Goal: Information Seeking & Learning: Find specific fact

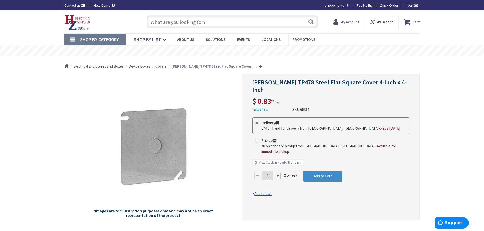
click at [151, 21] on input "text" at bounding box center [231, 21] width 171 height 13
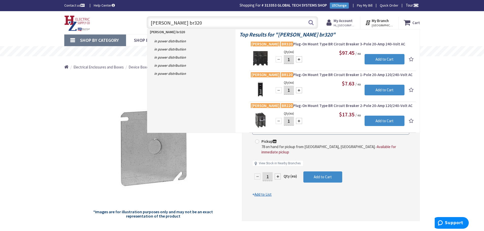
drag, startPoint x: 168, startPoint y: 23, endPoint x: 170, endPoint y: 22, distance: 2.8
click at [168, 23] on input "[PERSON_NAME] br320" at bounding box center [231, 22] width 171 height 13
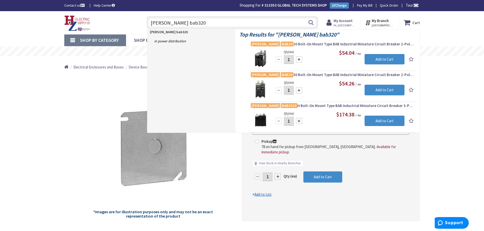
click at [177, 23] on input "[PERSON_NAME] bab320" at bounding box center [231, 22] width 171 height 13
click at [177, 23] on input "[PERSON_NAME] bab330" at bounding box center [231, 22] width 171 height 13
drag, startPoint x: 180, startPoint y: 23, endPoint x: 165, endPoint y: 21, distance: 14.8
click at [165, 21] on input "[PERSON_NAME] bab120" at bounding box center [231, 22] width 171 height 13
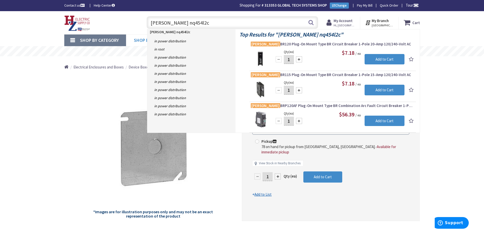
click at [140, 41] on span "Shop By List" at bounding box center [147, 40] width 27 height 6
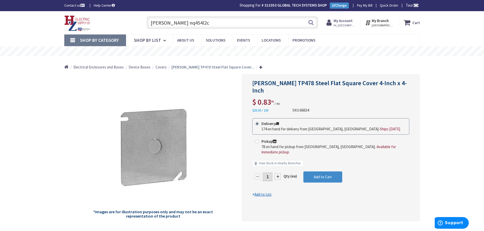
drag, startPoint x: 294, startPoint y: 102, endPoint x: 284, endPoint y: 93, distance: 13.3
click at [293, 108] on div "SKU: 66634" at bounding box center [300, 110] width 17 height 5
drag, startPoint x: 162, startPoint y: 25, endPoint x: 150, endPoint y: 28, distance: 12.4
click at [150, 28] on input "[PERSON_NAME] nq454l2c" at bounding box center [231, 22] width 171 height 13
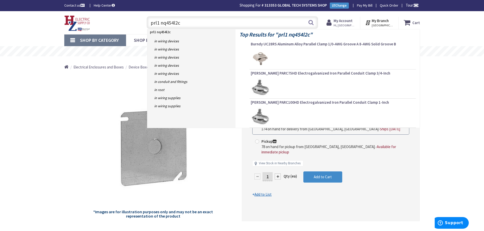
type input "prl1x nq454l2c"
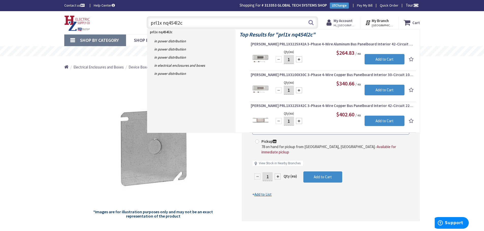
click at [187, 23] on input "prl1x nq454l2c" at bounding box center [231, 22] width 171 height 13
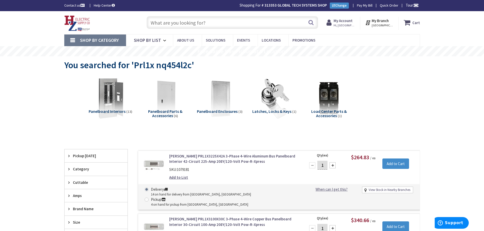
click at [261, 168] on div "SKU: 1079181" at bounding box center [233, 169] width 129 height 5
click at [212, 157] on link "[PERSON_NAME] PRL1X3225X42A 3-Phase 4-Wire Aluminum Bus Panelboard Interior 42-…" at bounding box center [233, 159] width 129 height 11
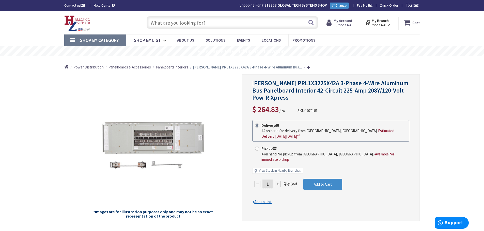
drag, startPoint x: 204, startPoint y: 23, endPoint x: 146, endPoint y: 31, distance: 59.0
click at [146, 31] on div "Skip to Content Toggle Nav Search Cart My Cart Close" at bounding box center [242, 22] width 381 height 23
